Goal: Find specific page/section: Find specific page/section

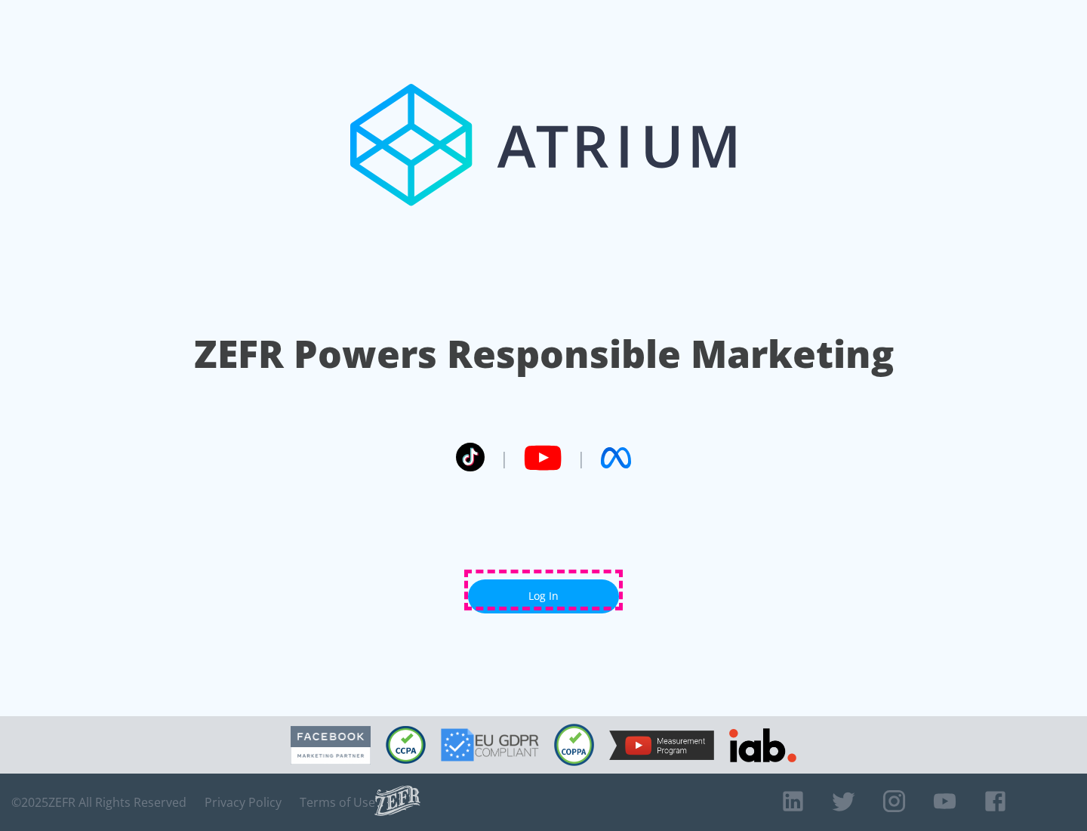
click at [544, 590] on link "Log In" at bounding box center [543, 596] width 151 height 34
